Goal: Task Accomplishment & Management: Manage account settings

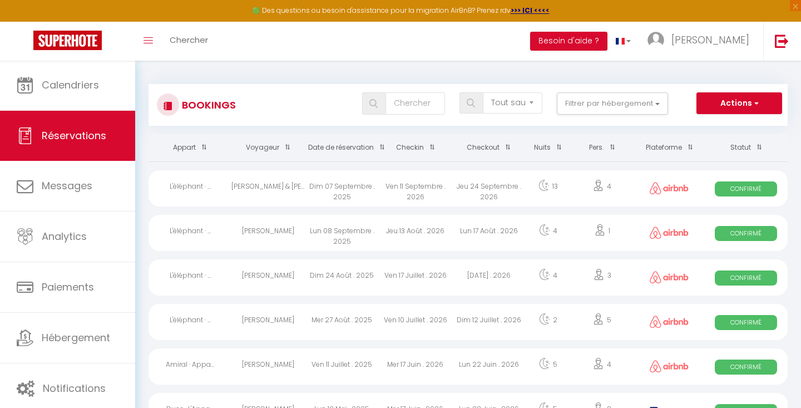
select select "not_cancelled"
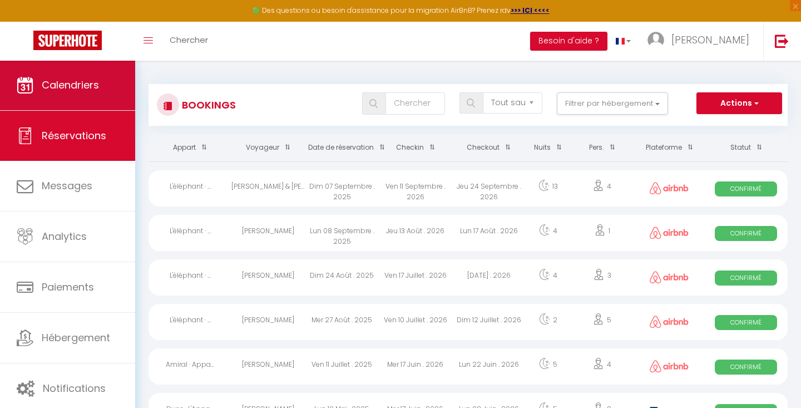
click at [101, 87] on link "Calendriers" at bounding box center [67, 85] width 135 height 50
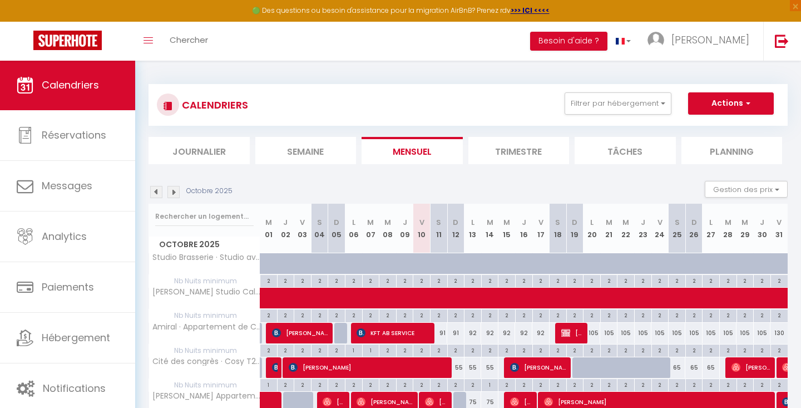
click at [175, 189] on img at bounding box center [173, 192] width 12 height 12
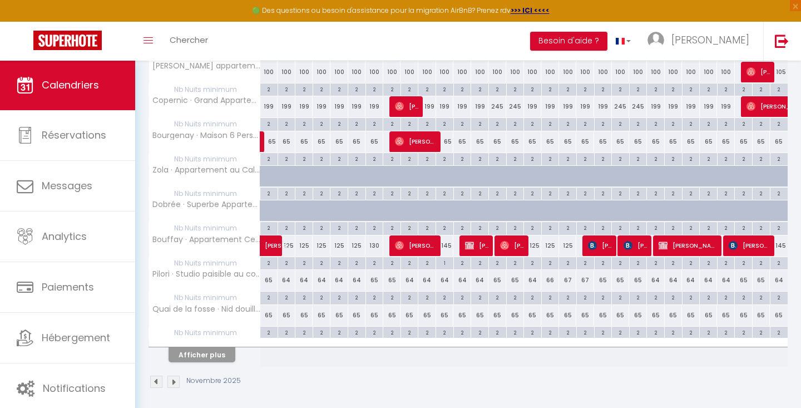
scroll to position [608, 0]
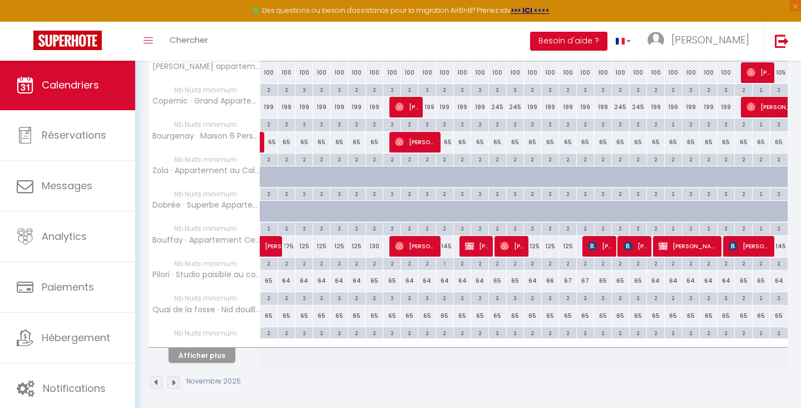
click at [216, 352] on button "Afficher plus" at bounding box center [202, 355] width 67 height 15
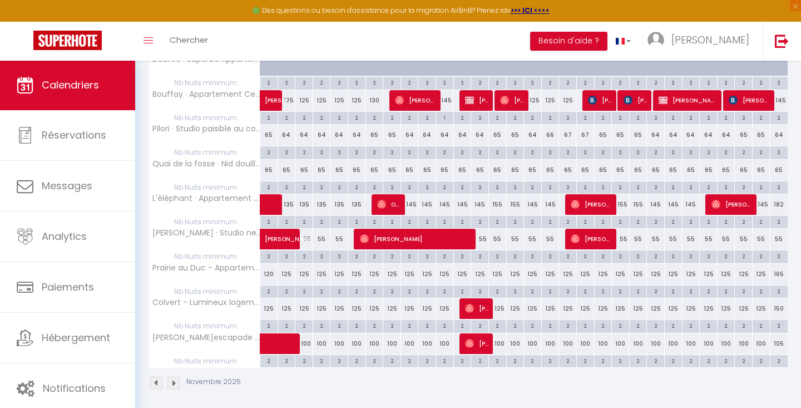
scroll to position [753, 0]
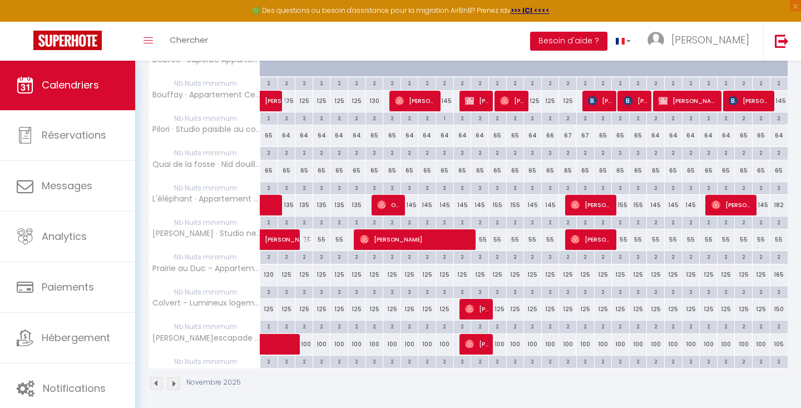
click at [175, 378] on img at bounding box center [173, 383] width 12 height 12
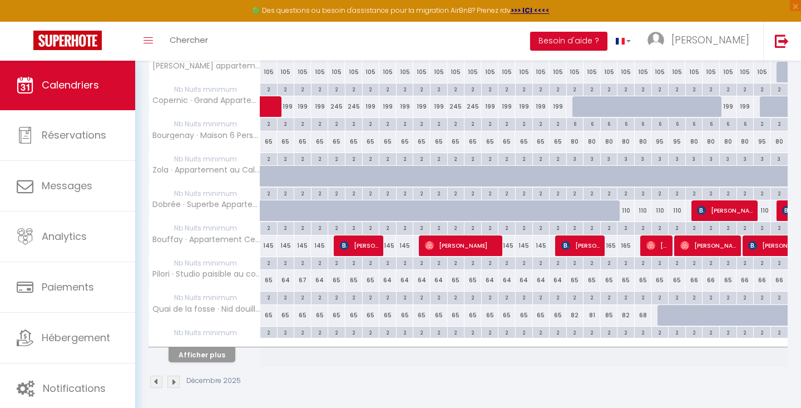
scroll to position [608, 0]
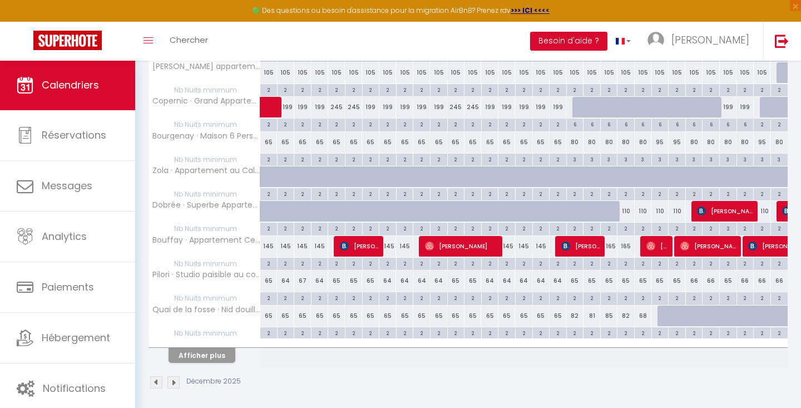
click at [210, 349] on button "Afficher plus" at bounding box center [202, 355] width 67 height 15
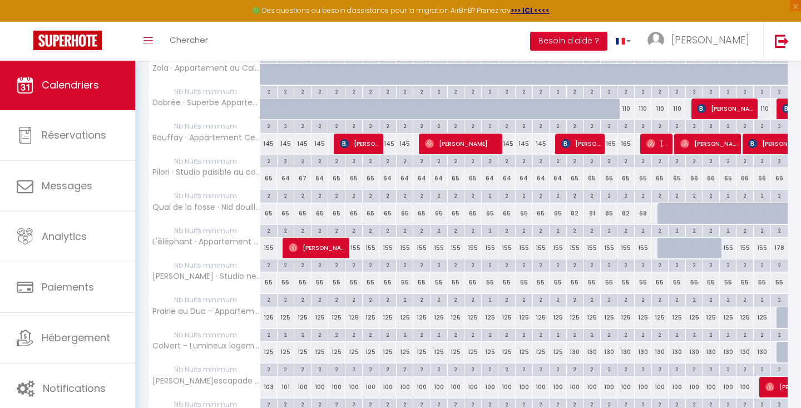
scroll to position [716, 0]
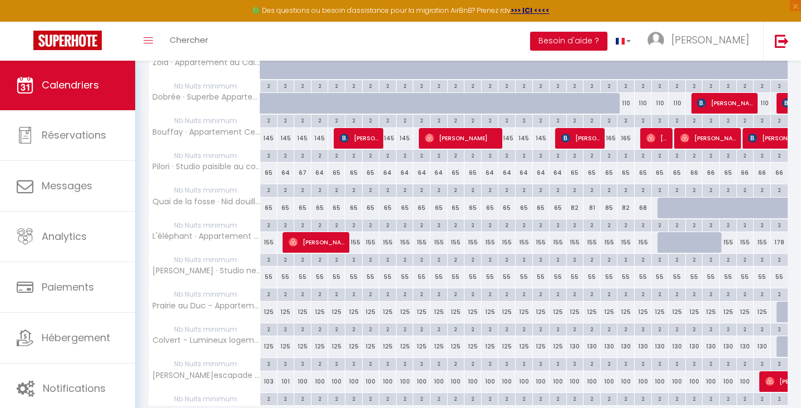
click at [321, 270] on div "55" at bounding box center [319, 277] width 17 height 21
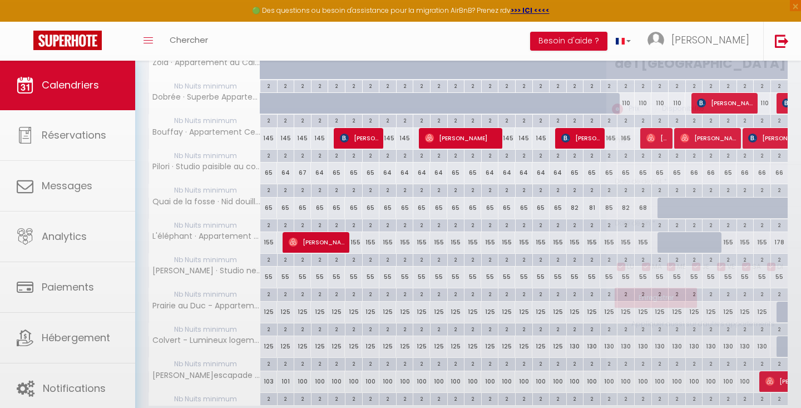
type input "55"
select select "1"
type input "Jeu 04 Décembre 2025"
type input "Ven 05 Décembre 2025"
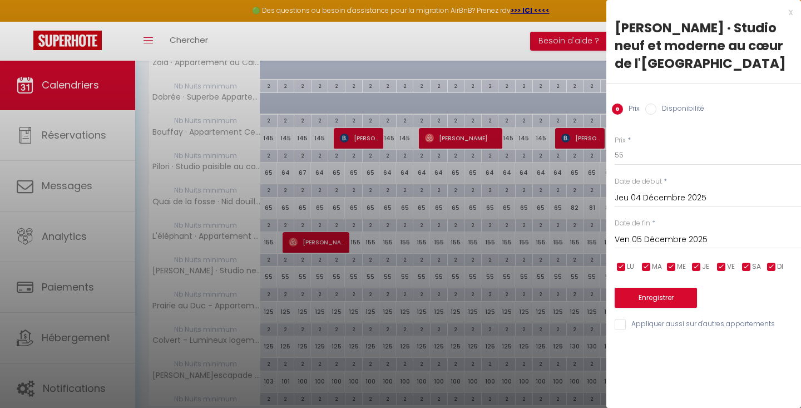
click at [649, 106] on input "Disponibilité" at bounding box center [651, 109] width 11 height 11
radio input "true"
radio input "false"
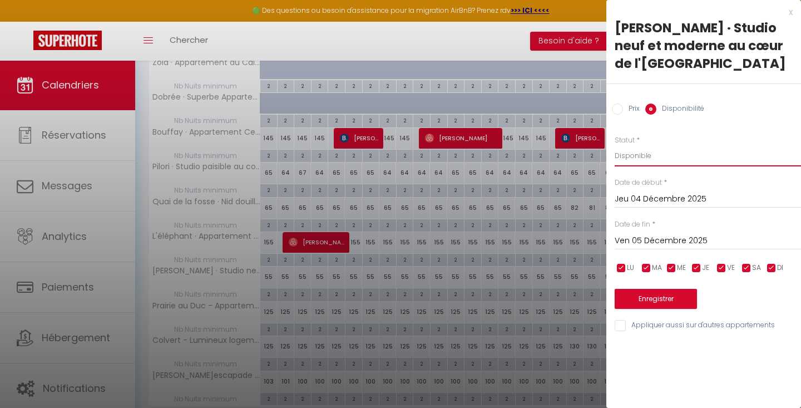
select select "0"
click at [673, 293] on button "Enregistrer" at bounding box center [656, 299] width 82 height 20
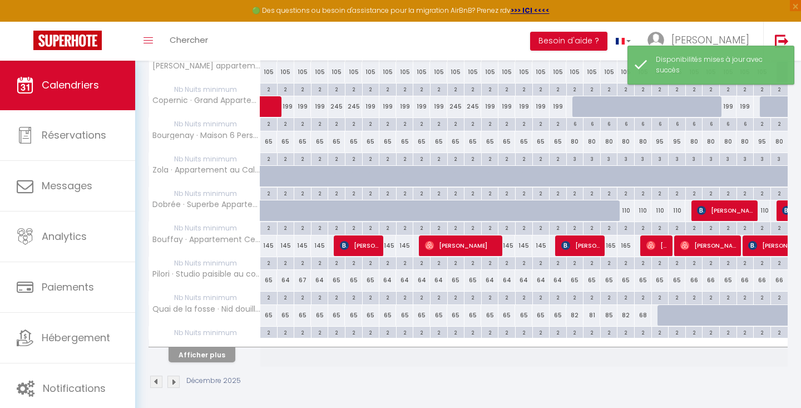
scroll to position [608, 0]
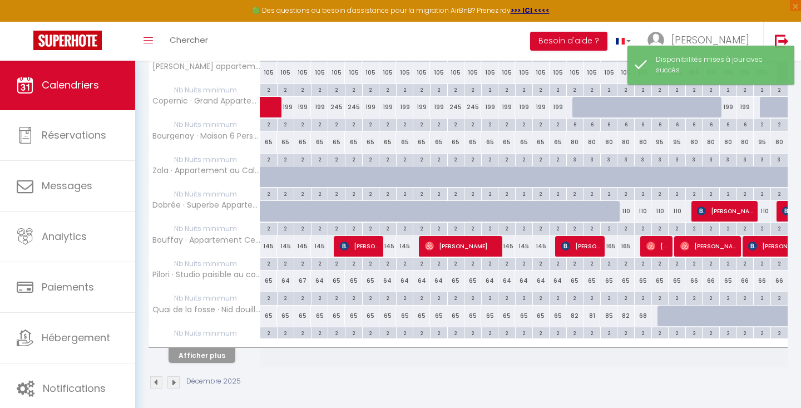
click at [201, 348] on button "Afficher plus" at bounding box center [202, 355] width 67 height 15
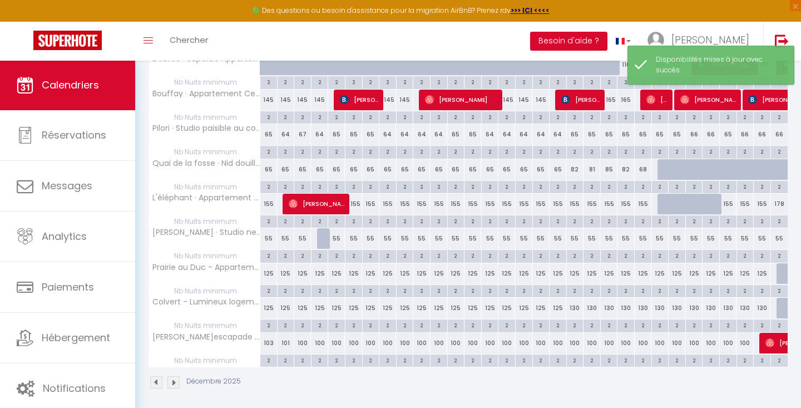
scroll to position [753, 0]
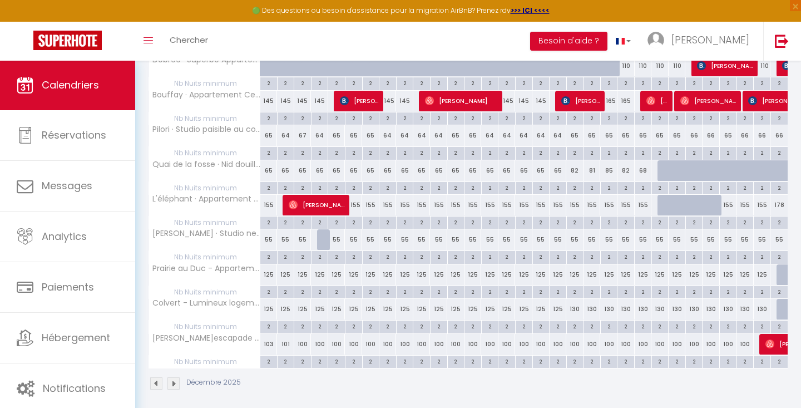
click at [524, 231] on div "55" at bounding box center [523, 239] width 17 height 21
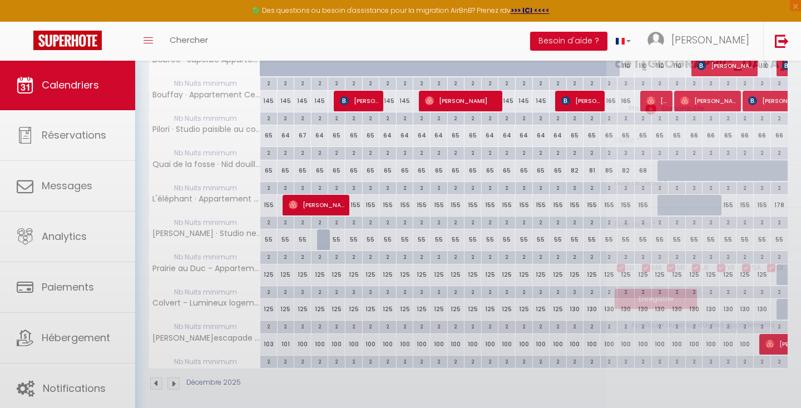
select select "1"
type input "[DATE]"
type input "Mer 17 Décembre 2025"
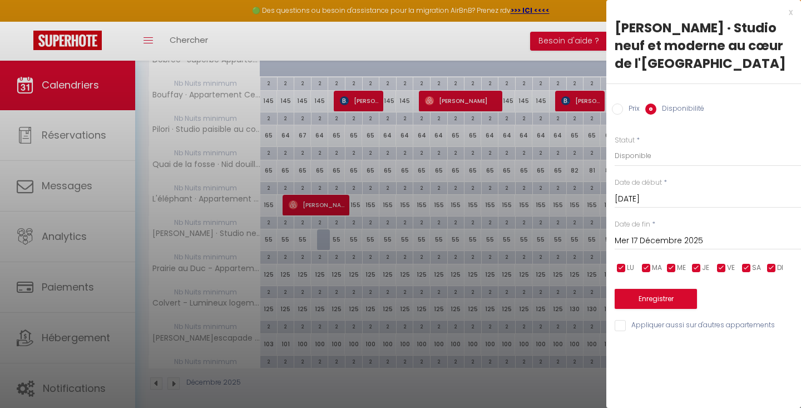
click at [659, 195] on input "[DATE]" at bounding box center [708, 199] width 186 height 14
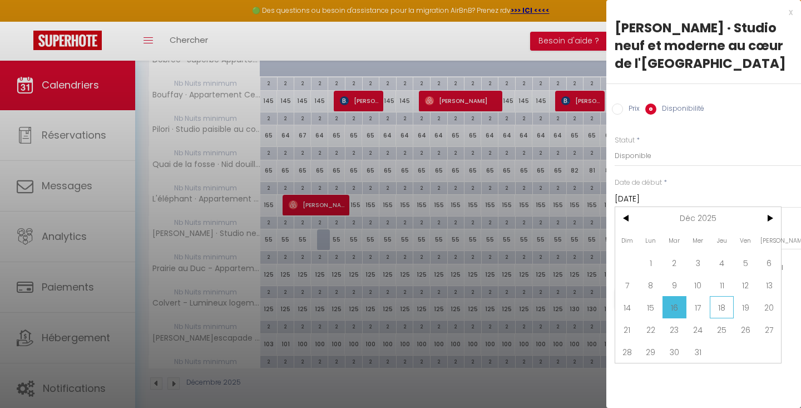
click at [719, 301] on span "18" at bounding box center [722, 307] width 24 height 22
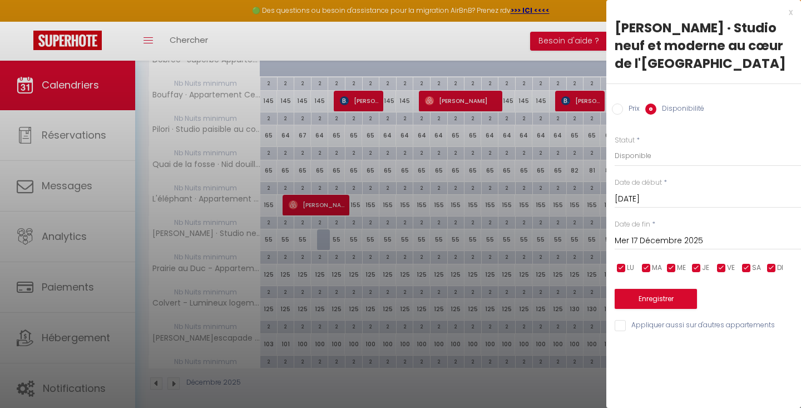
type input "Jeu 18 Décembre 2025"
type input "Ven 19 Décembre 2025"
select select "0"
click at [671, 298] on button "Enregistrer" at bounding box center [656, 299] width 82 height 20
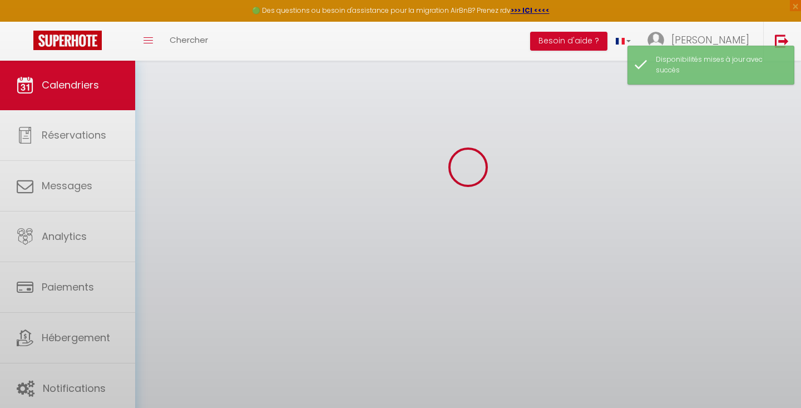
scroll to position [60, 0]
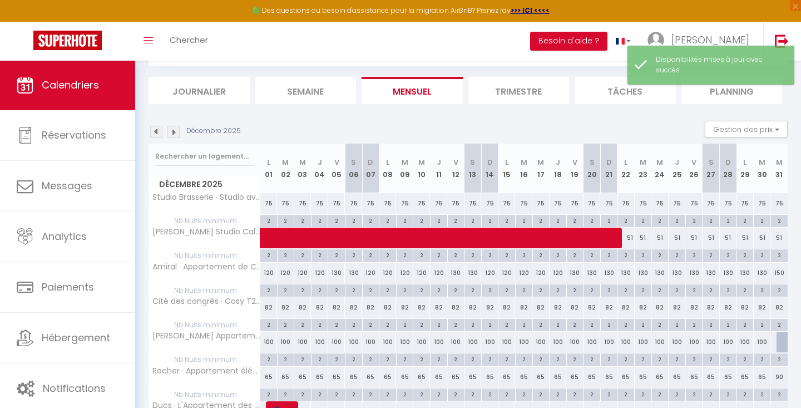
click at [176, 132] on img at bounding box center [173, 132] width 12 height 12
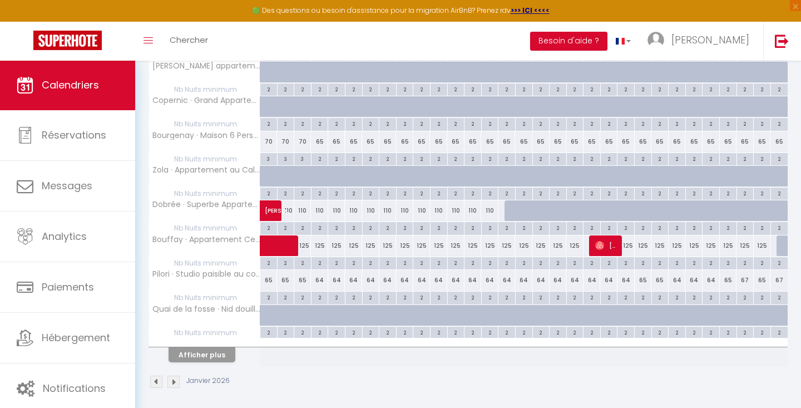
scroll to position [608, 0]
click at [216, 353] on button "Afficher plus" at bounding box center [202, 355] width 67 height 15
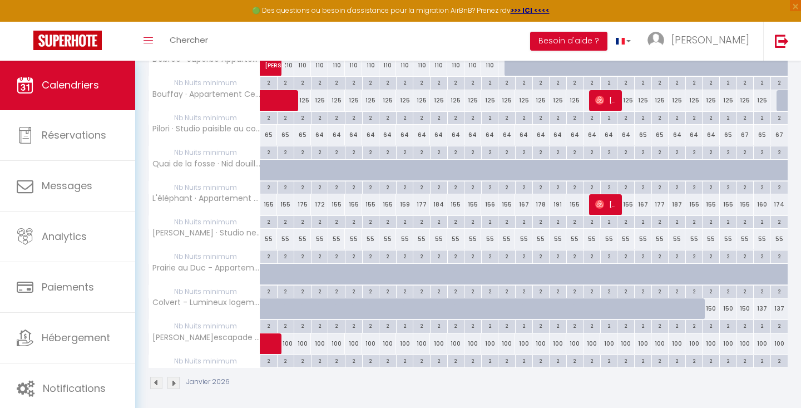
scroll to position [753, 0]
click at [372, 233] on div "55" at bounding box center [370, 239] width 17 height 21
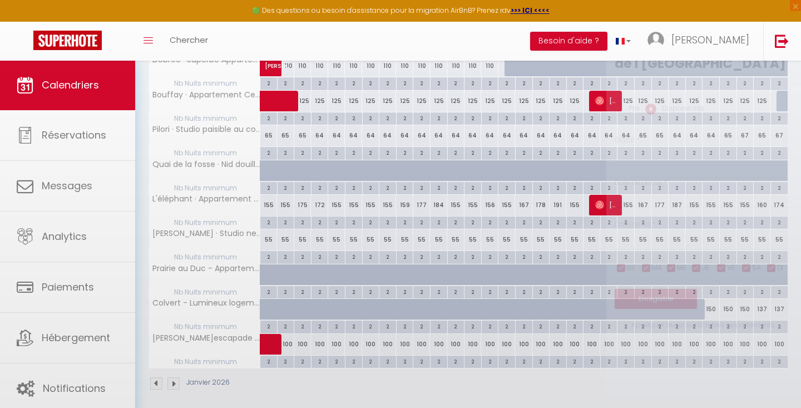
select select "1"
type input "Mer 07 Janvier 2026"
type input "Jeu 08 Janvier 2026"
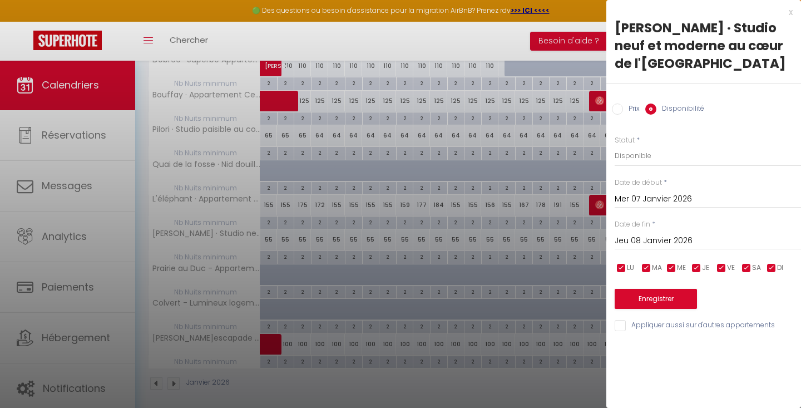
click at [664, 192] on input "Mer 07 Janvier 2026" at bounding box center [708, 199] width 186 height 14
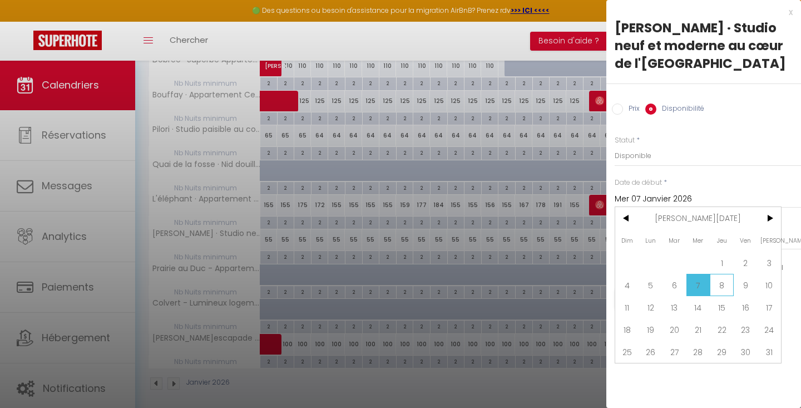
click at [719, 279] on span "8" at bounding box center [722, 285] width 24 height 22
type input "Jeu 08 Janvier 2026"
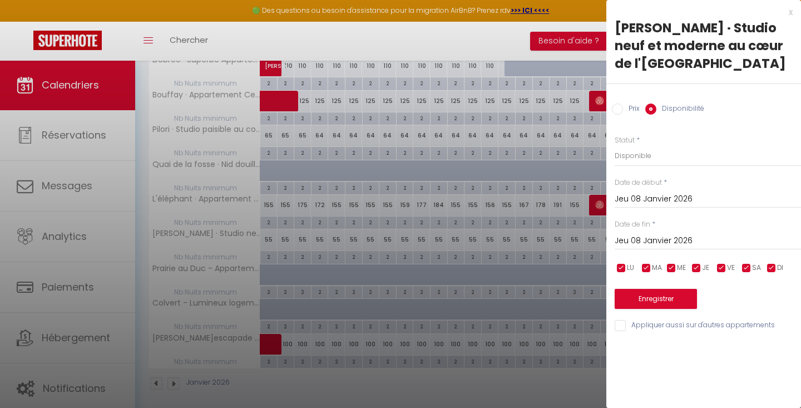
click at [679, 239] on input "Jeu 08 Janvier 2026" at bounding box center [708, 241] width 186 height 14
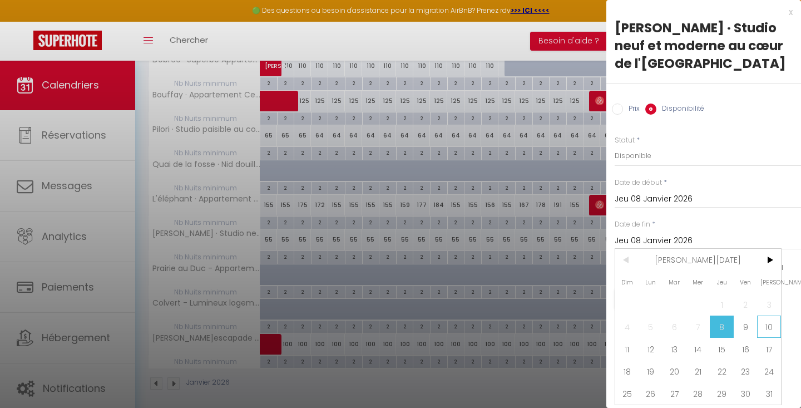
click at [765, 329] on span "10" at bounding box center [769, 327] width 24 height 22
type input "[DATE]"
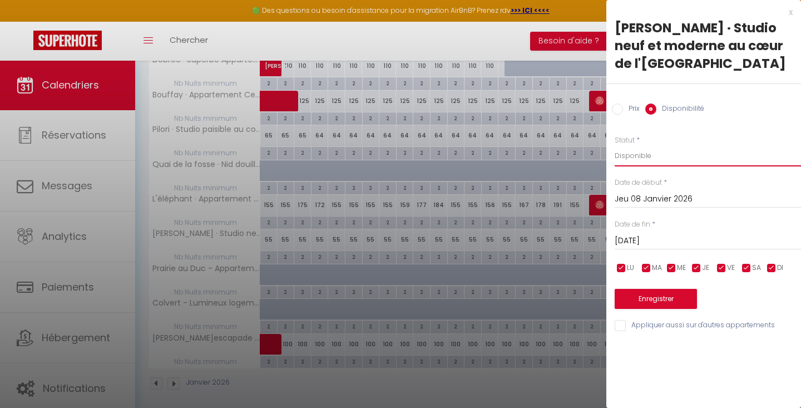
select select "0"
click at [668, 293] on button "Enregistrer" at bounding box center [656, 299] width 82 height 20
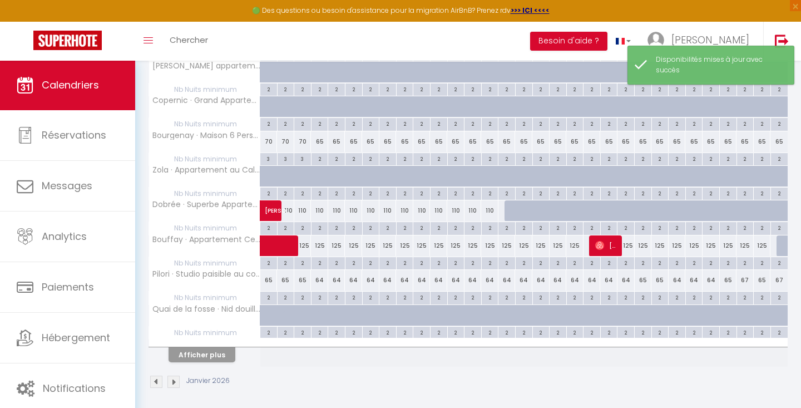
scroll to position [608, 0]
click at [220, 357] on button "Afficher plus" at bounding box center [202, 355] width 67 height 15
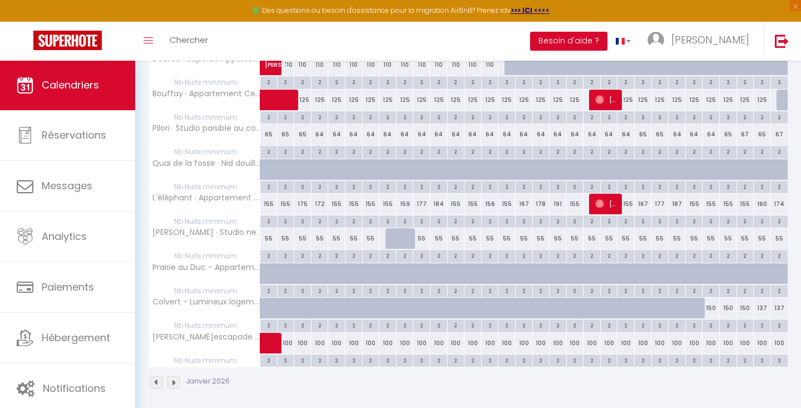
scroll to position [753, 0]
click at [743, 236] on div "55" at bounding box center [745, 239] width 17 height 21
select select "1"
type input "Jeu 29 Janvier 2026"
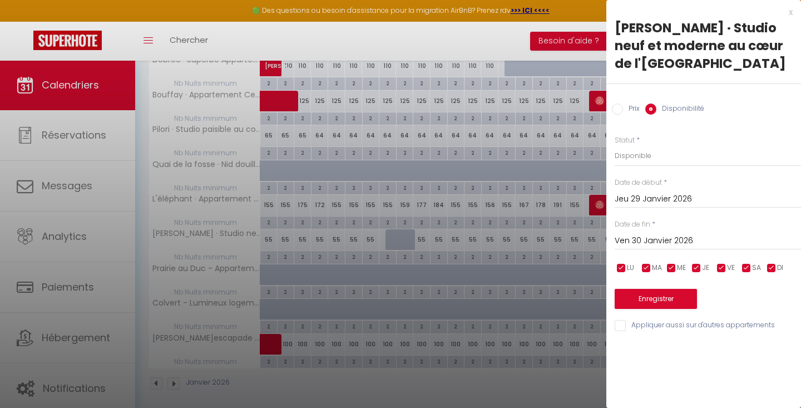
click at [705, 235] on input "Ven 30 Janvier 2026" at bounding box center [708, 241] width 186 height 14
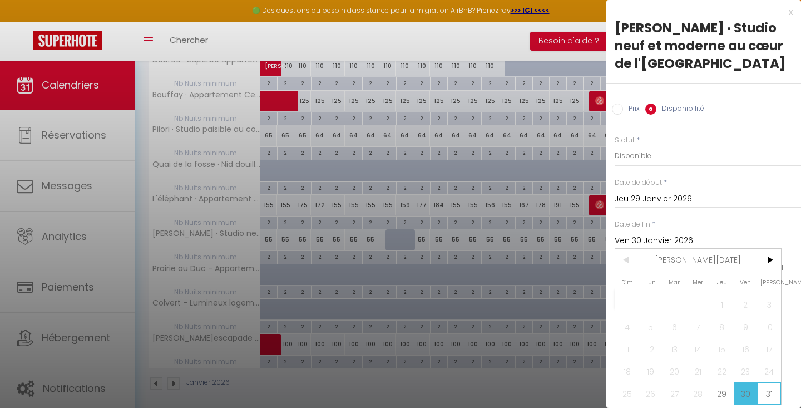
click at [769, 388] on span "31" at bounding box center [769, 393] width 24 height 22
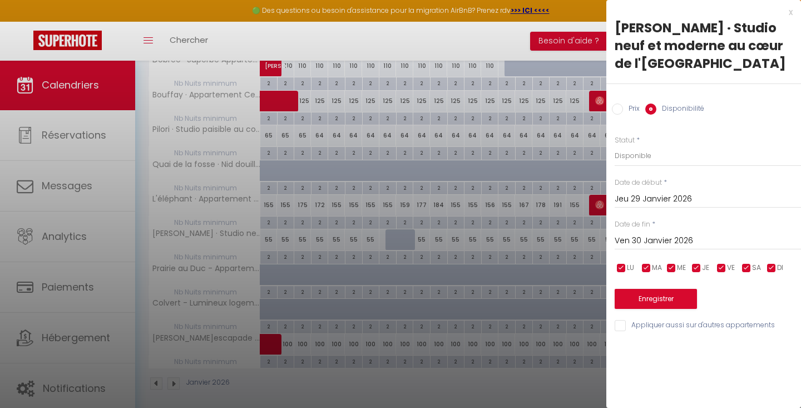
type input "[DATE]"
select select "0"
click at [654, 294] on button "Enregistrer" at bounding box center [656, 299] width 82 height 20
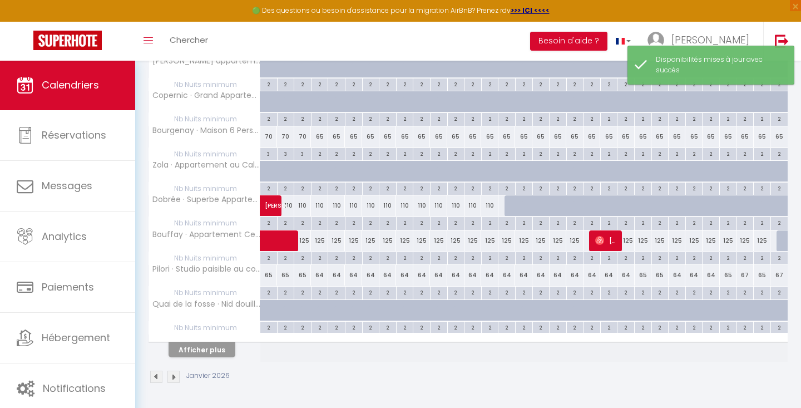
scroll to position [60, 0]
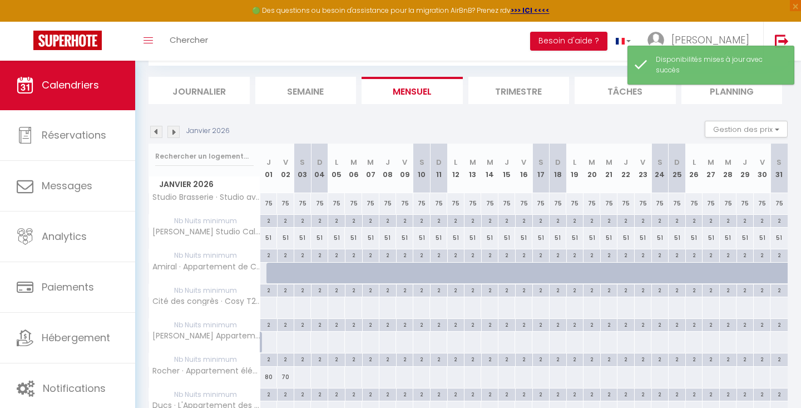
click at [157, 127] on img at bounding box center [156, 132] width 12 height 12
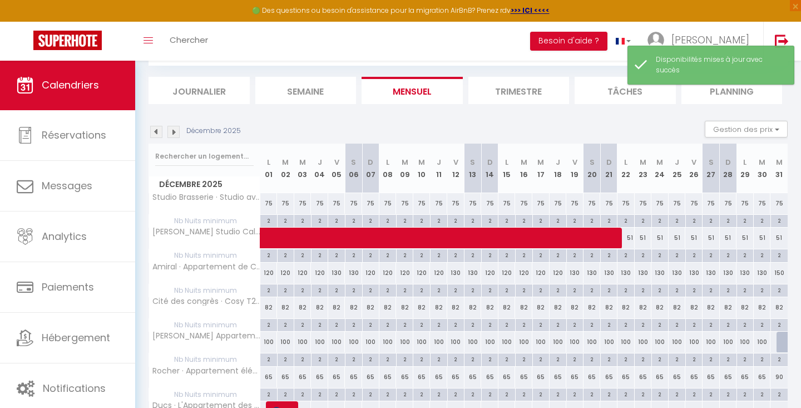
click at [159, 130] on img at bounding box center [156, 132] width 12 height 12
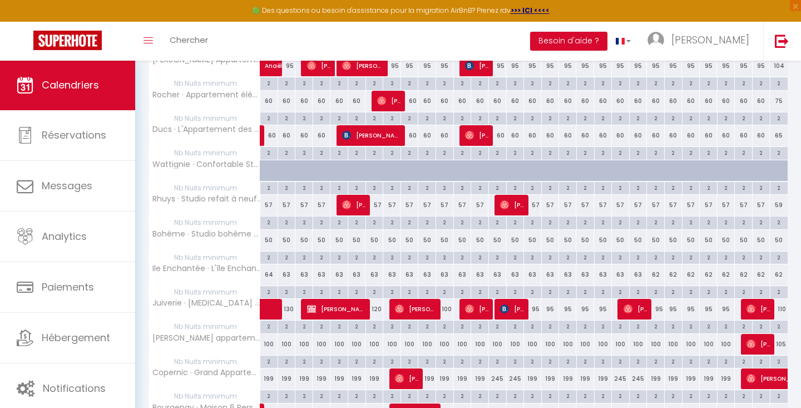
scroll to position [337, 0]
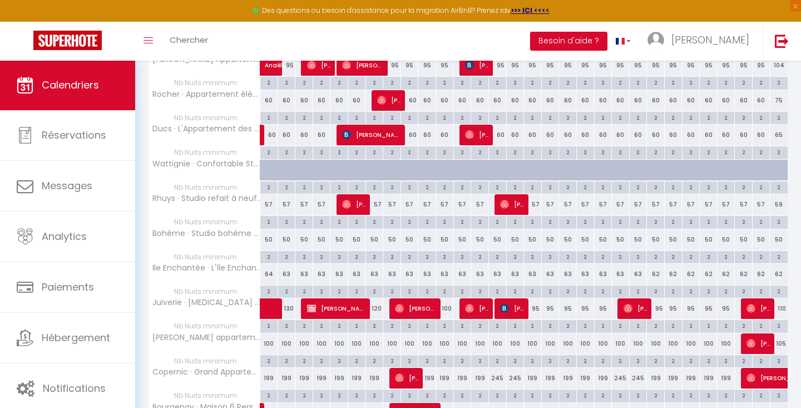
click at [354, 271] on div "63" at bounding box center [357, 274] width 18 height 21
select select "1"
type input "Jeu 06 Novembre 2025"
type input "Ven 07 Novembre 2025"
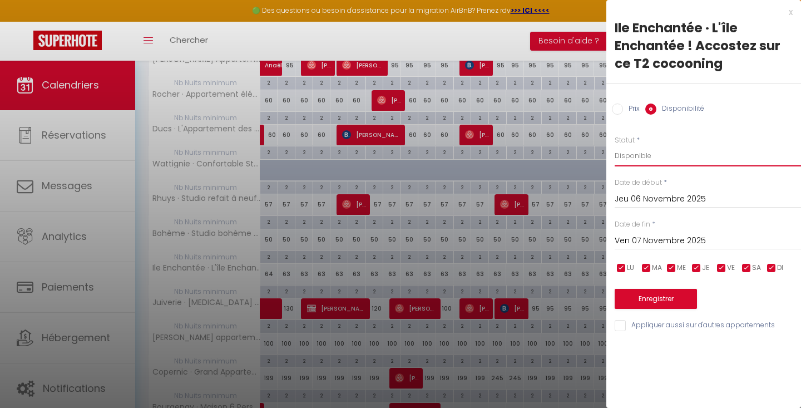
select select "0"
click at [672, 294] on button "Enregistrer" at bounding box center [656, 299] width 82 height 20
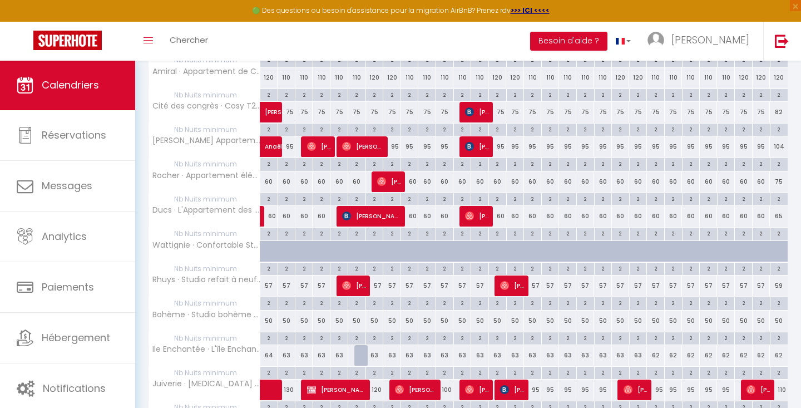
scroll to position [257, 0]
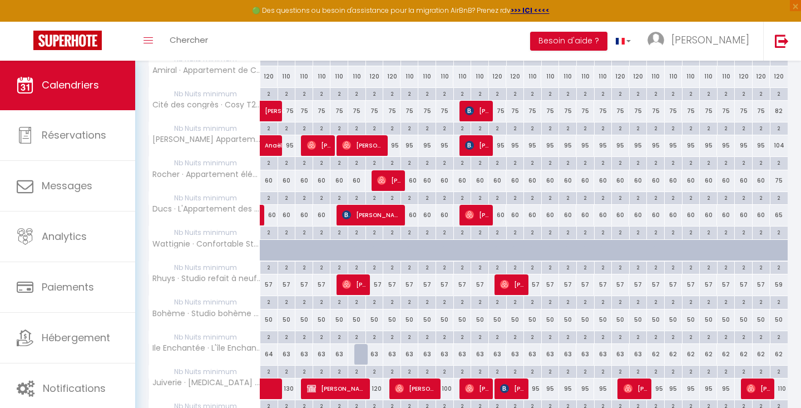
click at [622, 351] on div "63" at bounding box center [621, 354] width 18 height 21
select select "1"
type input "Ven 21 Novembre 2025"
type input "[DATE]"
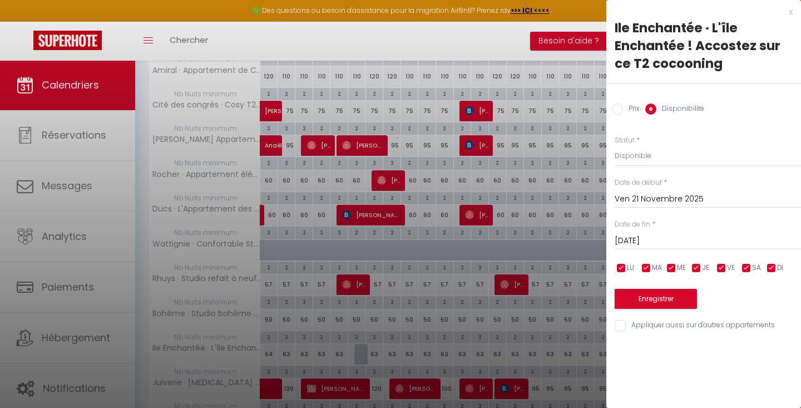
click at [666, 199] on input "Ven 21 Novembre 2025" at bounding box center [708, 199] width 186 height 14
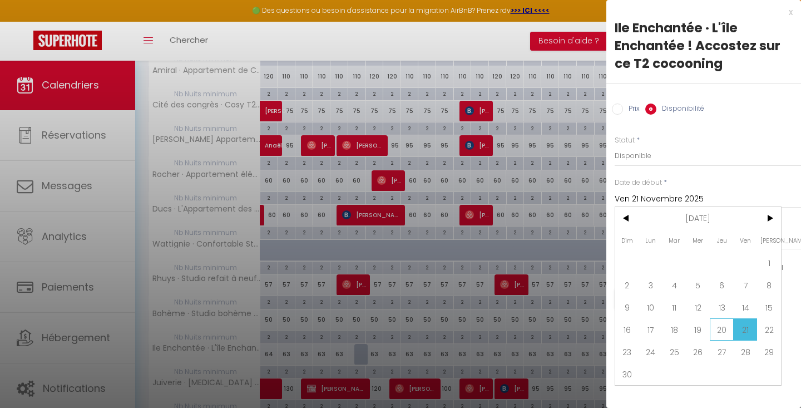
click at [721, 329] on span "20" at bounding box center [722, 329] width 24 height 22
type input "Jeu 20 Novembre 2025"
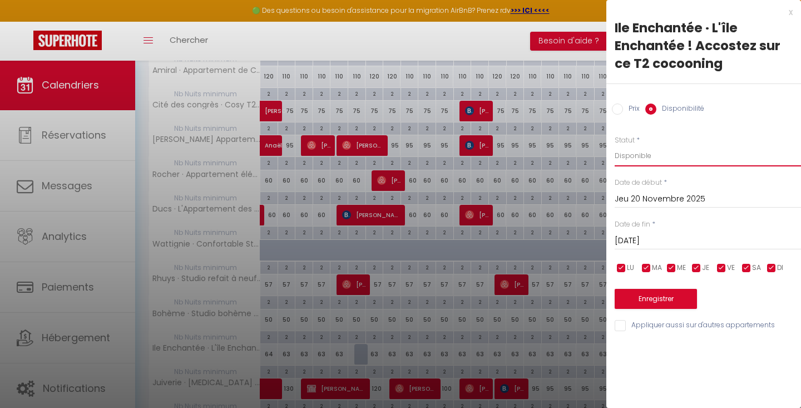
select select "0"
click at [663, 304] on button "Enregistrer" at bounding box center [656, 299] width 82 height 20
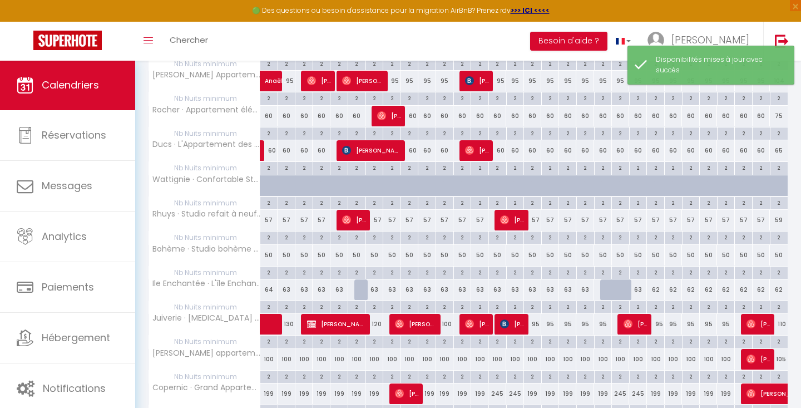
scroll to position [318, 0]
